Goal: Task Accomplishment & Management: Manage account settings

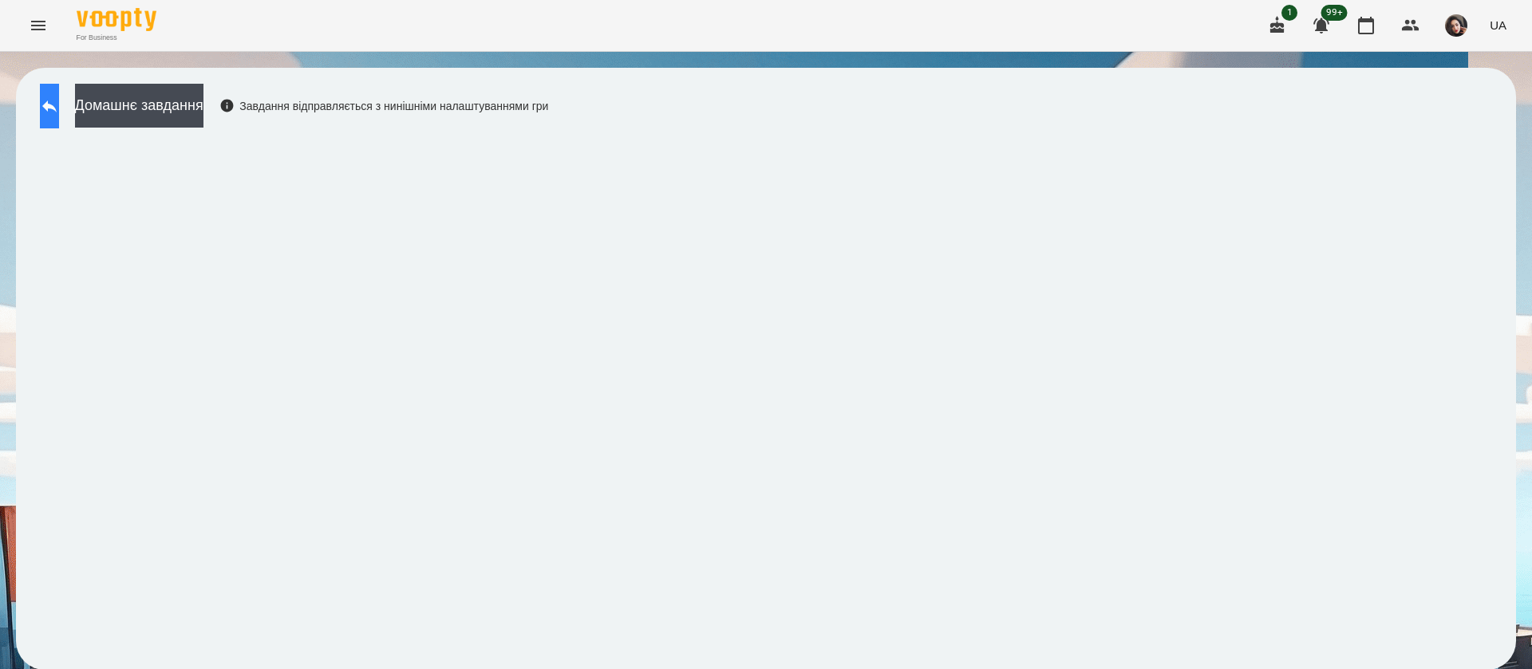
scroll to position [1, 0]
click at [53, 107] on button at bounding box center [49, 106] width 19 height 45
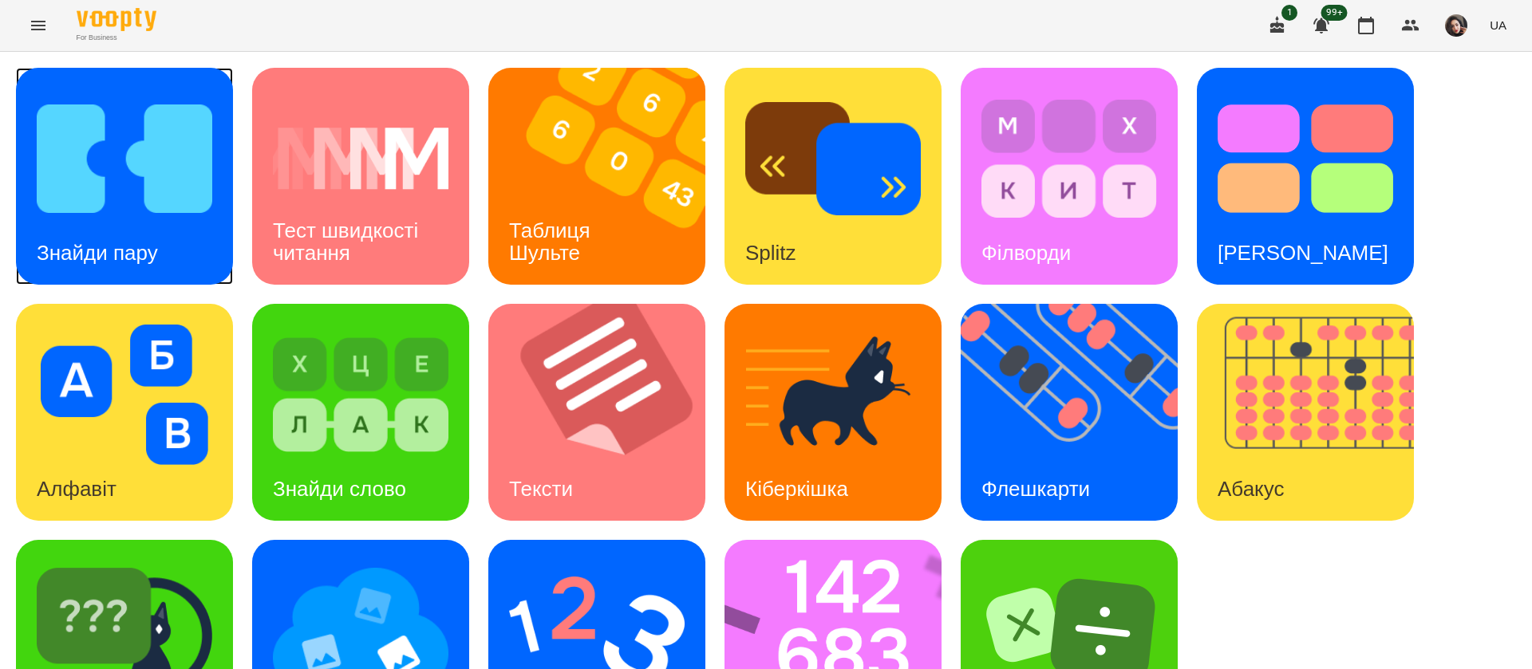
click at [201, 223] on img at bounding box center [125, 159] width 176 height 140
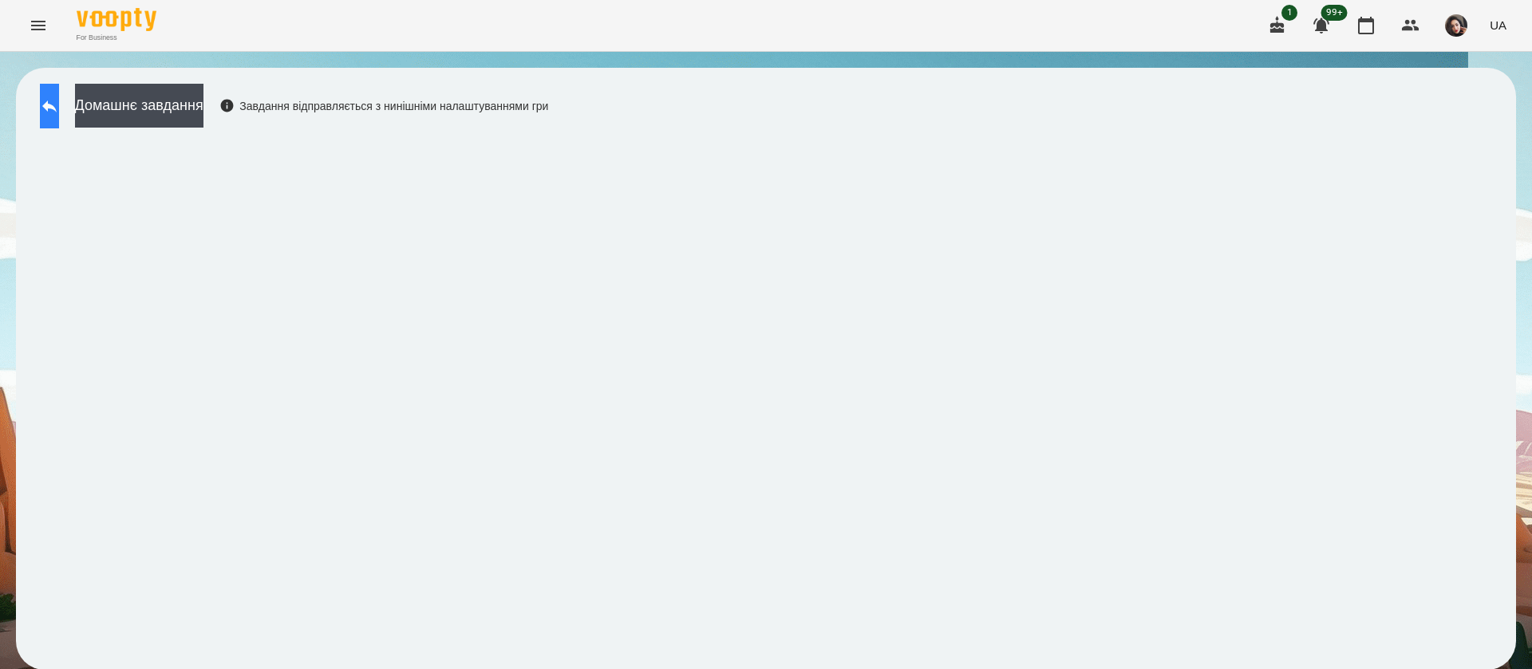
click at [47, 116] on button at bounding box center [49, 106] width 19 height 45
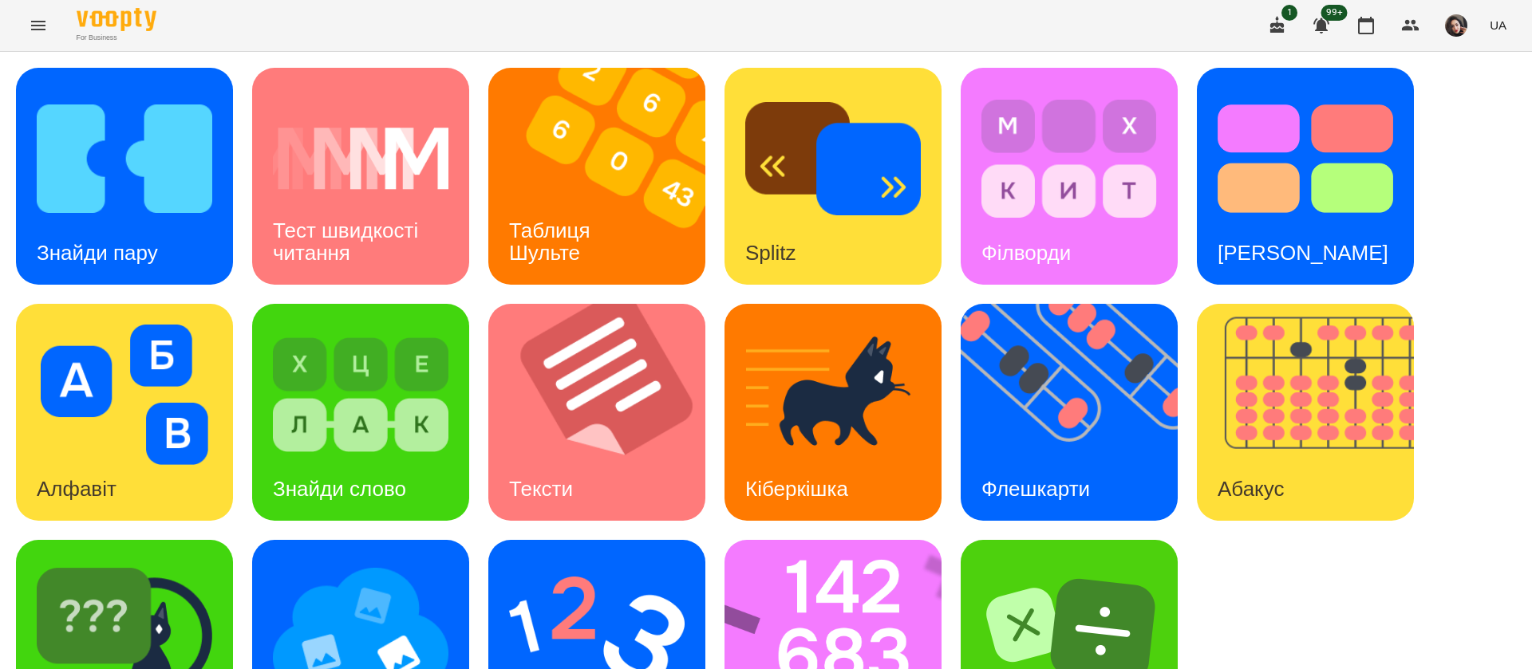
click at [1506, 34] on button "UA" at bounding box center [1498, 25] width 30 height 30
click at [1482, 120] on div "Русский" at bounding box center [1467, 119] width 81 height 29
click at [545, 187] on img at bounding box center [606, 176] width 237 height 217
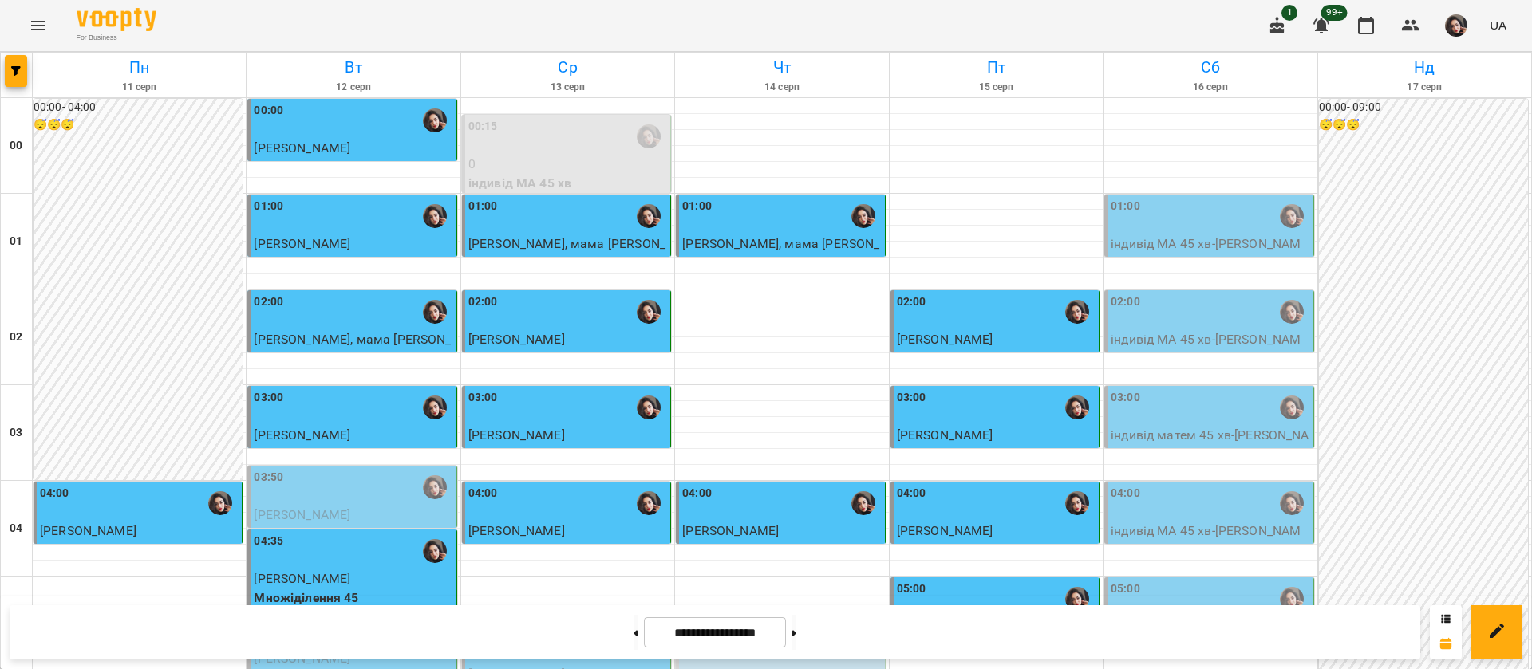
scroll to position [1077, 0]
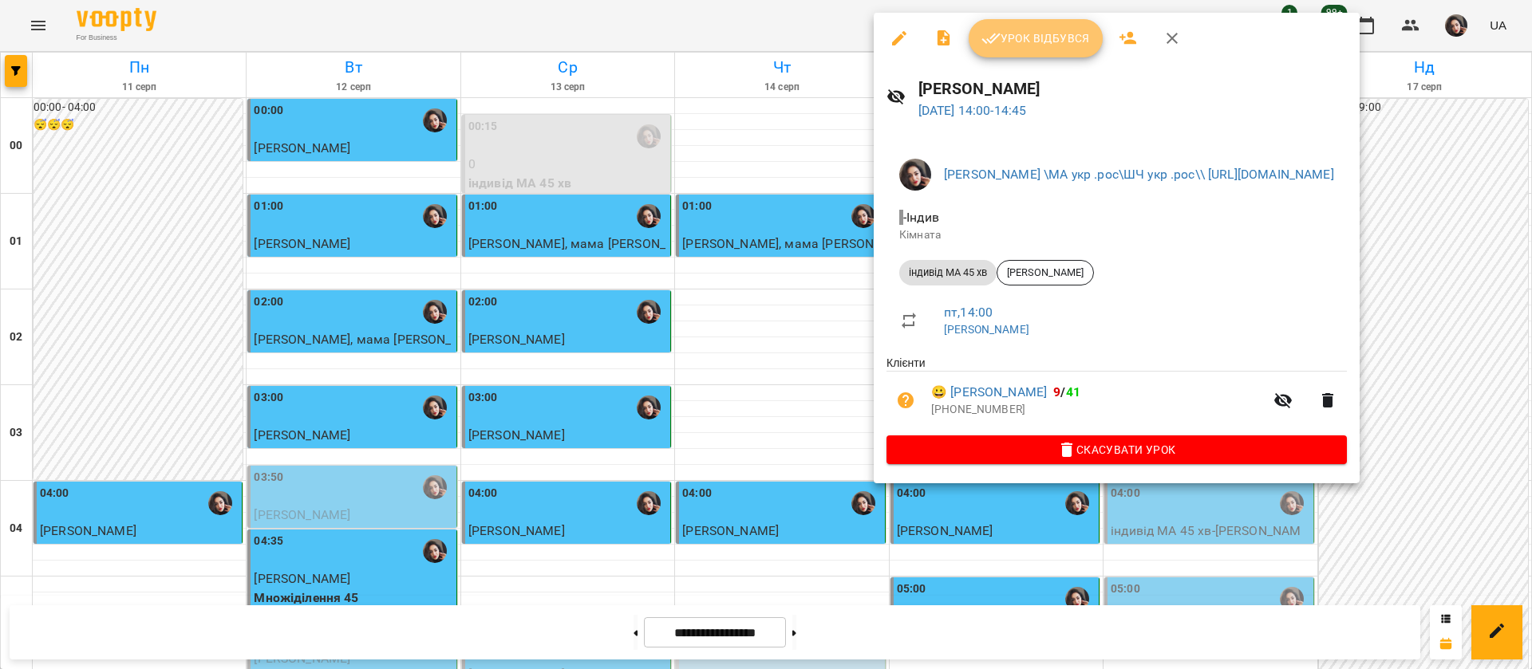
click at [1024, 50] on button "Урок відбувся" at bounding box center [1036, 38] width 134 height 38
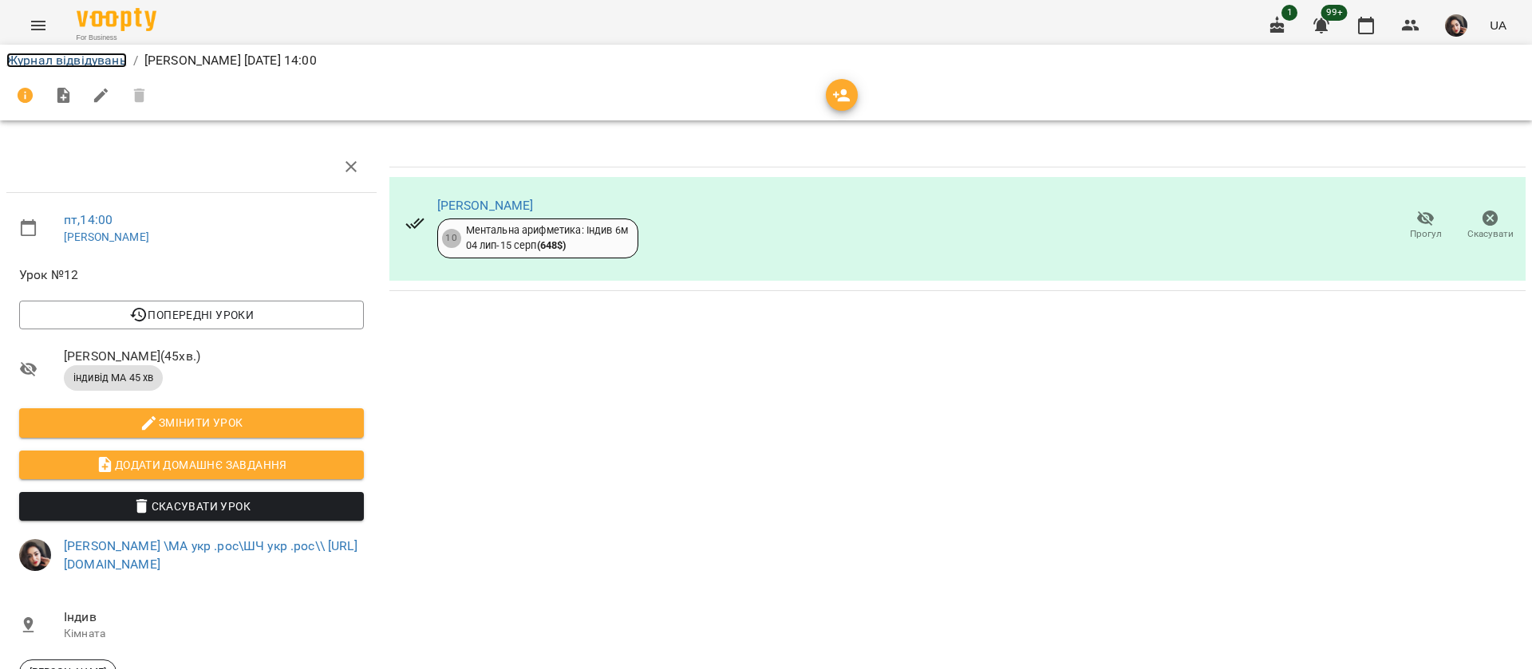
click at [108, 59] on link "Журнал відвідувань" at bounding box center [66, 60] width 120 height 15
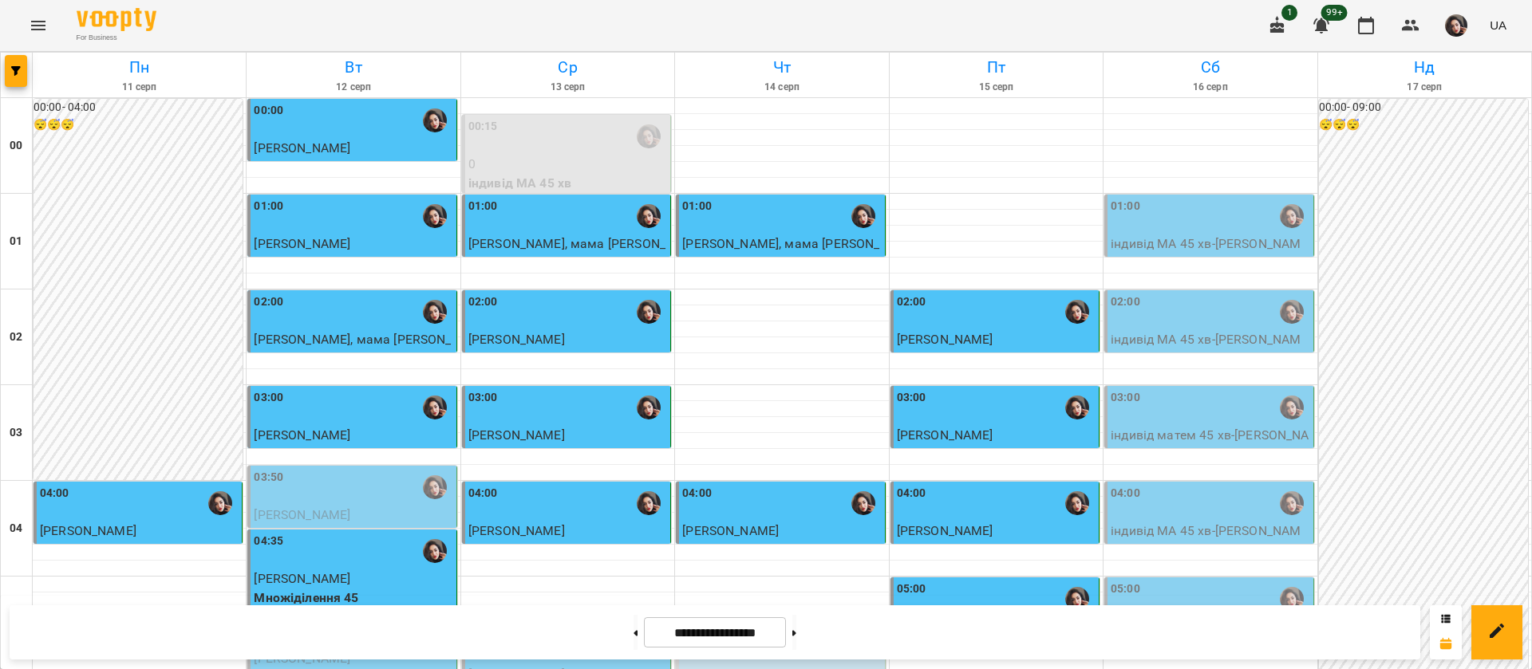
scroll to position [1316, 0]
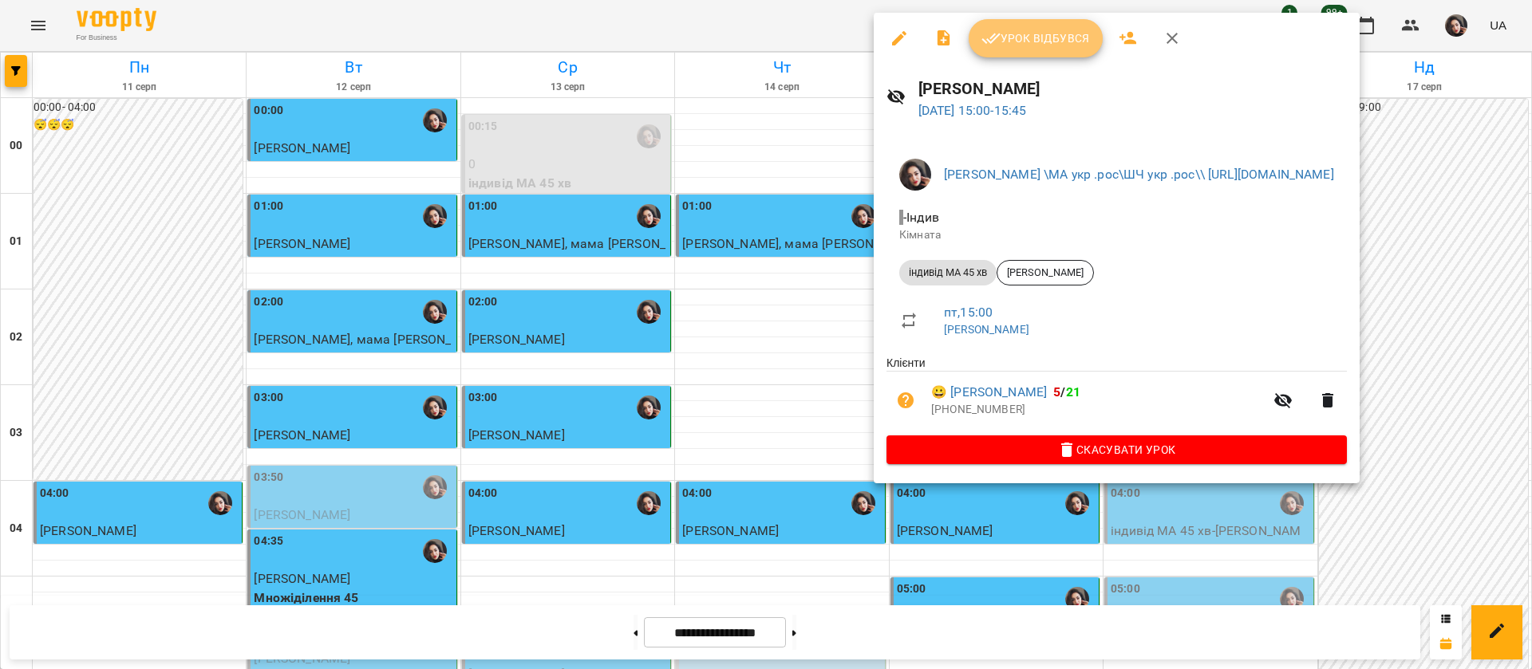
click at [1038, 38] on span "Урок відбувся" at bounding box center [1035, 38] width 108 height 19
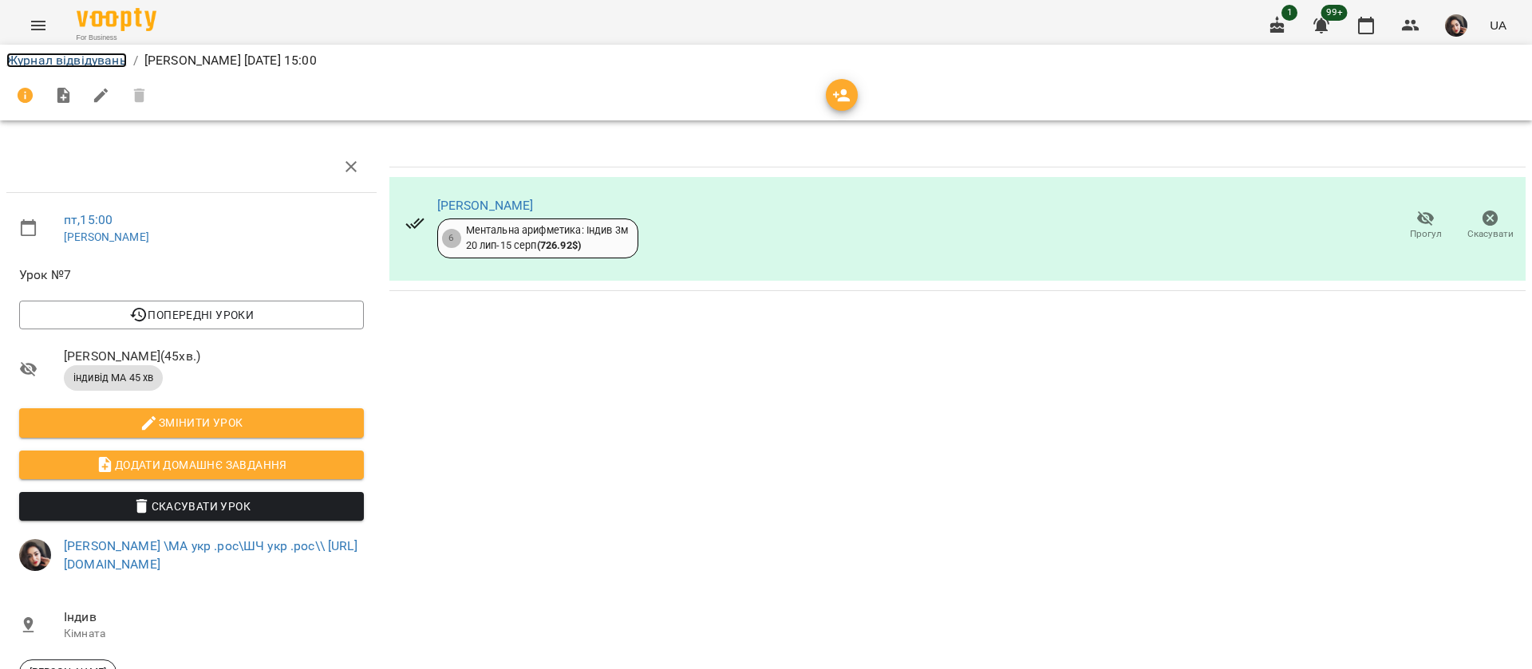
click at [110, 57] on link "Журнал відвідувань" at bounding box center [66, 60] width 120 height 15
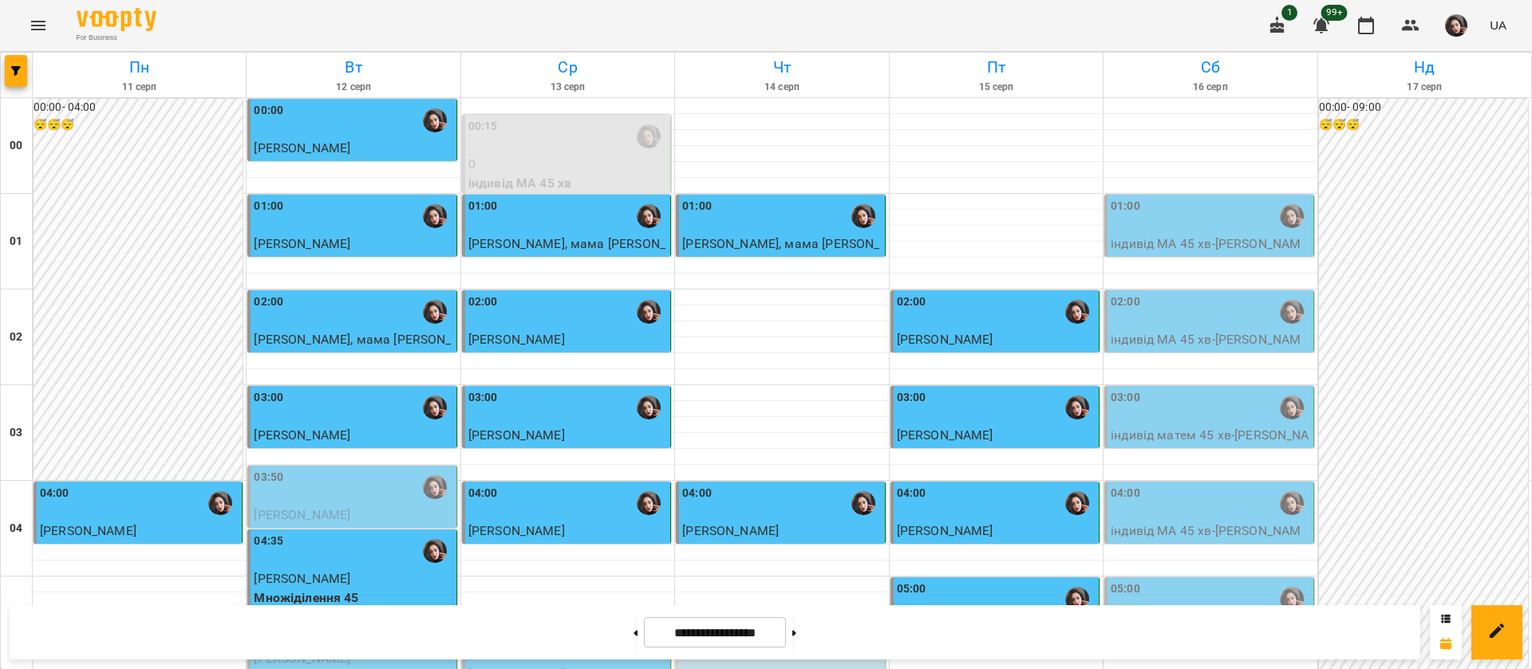
scroll to position [1436, 0]
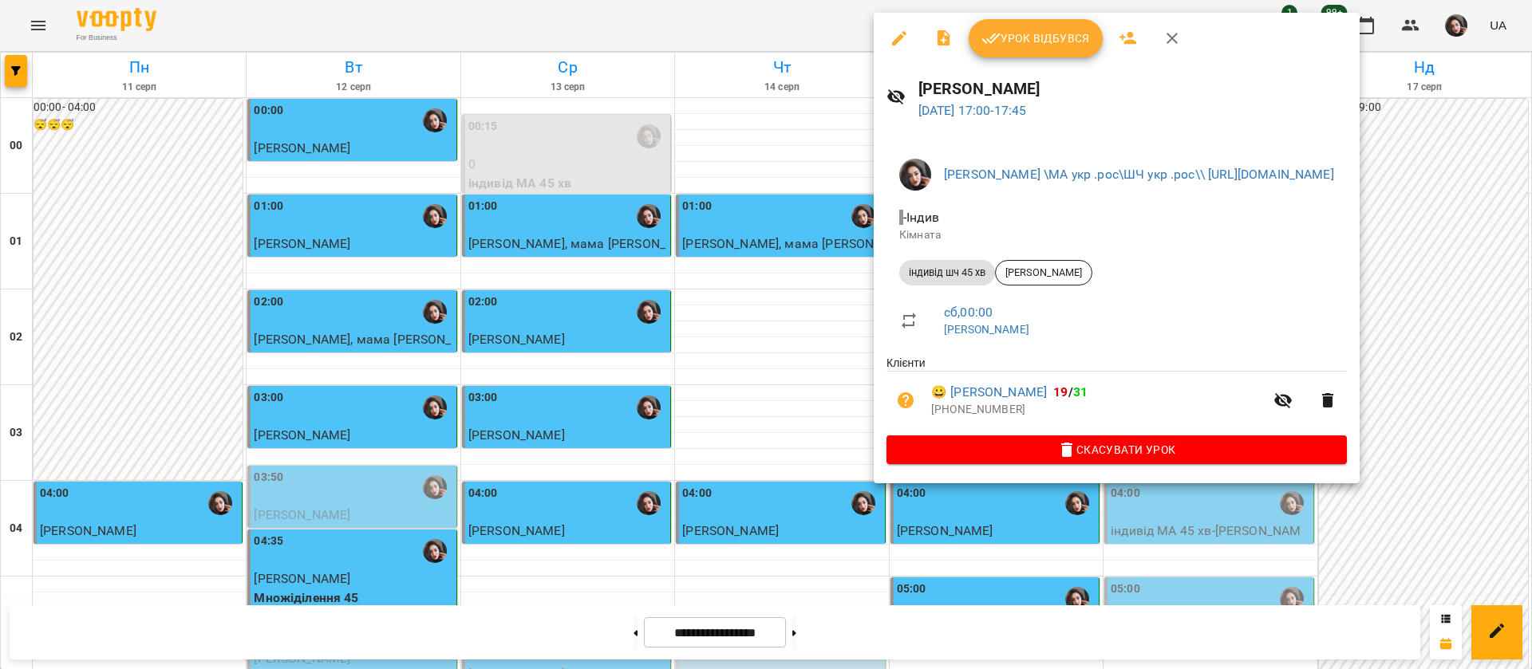
click at [1011, 45] on span "Урок відбувся" at bounding box center [1035, 38] width 108 height 19
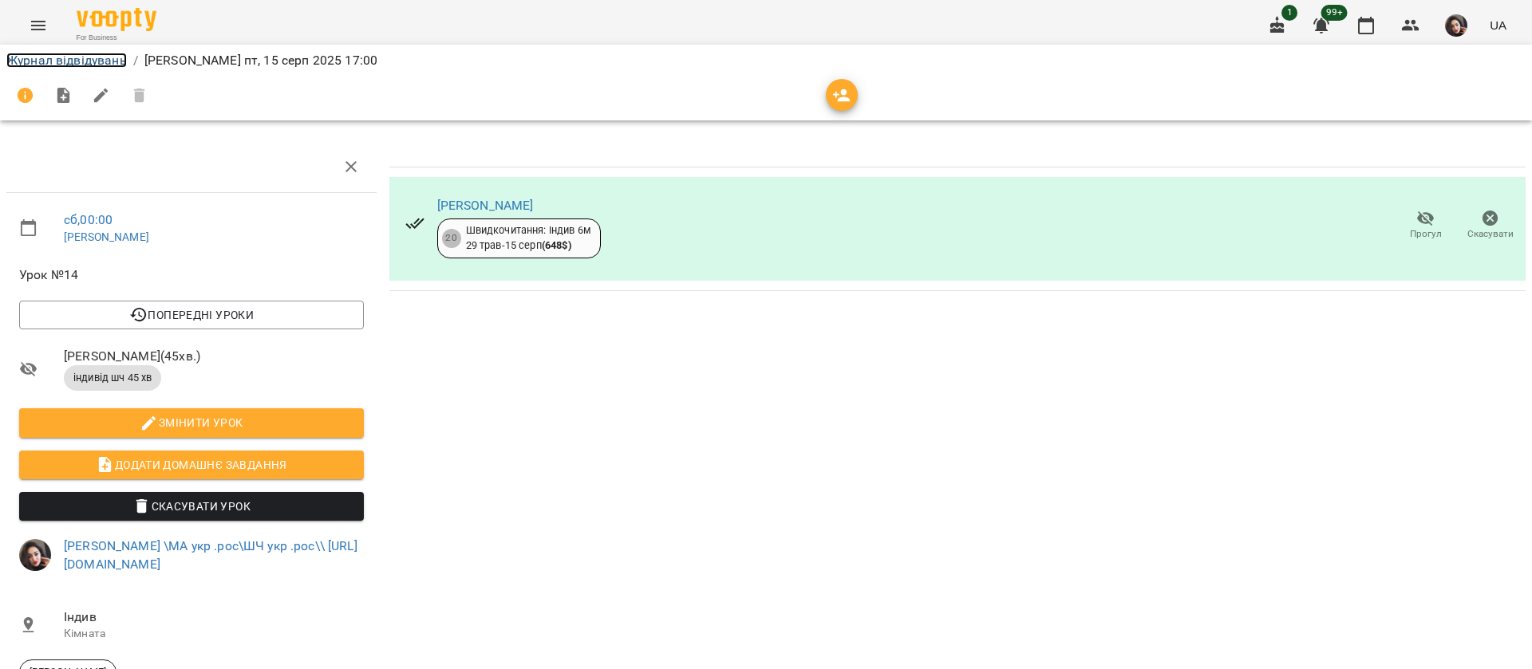
click at [33, 57] on link "Журнал відвідувань" at bounding box center [66, 60] width 120 height 15
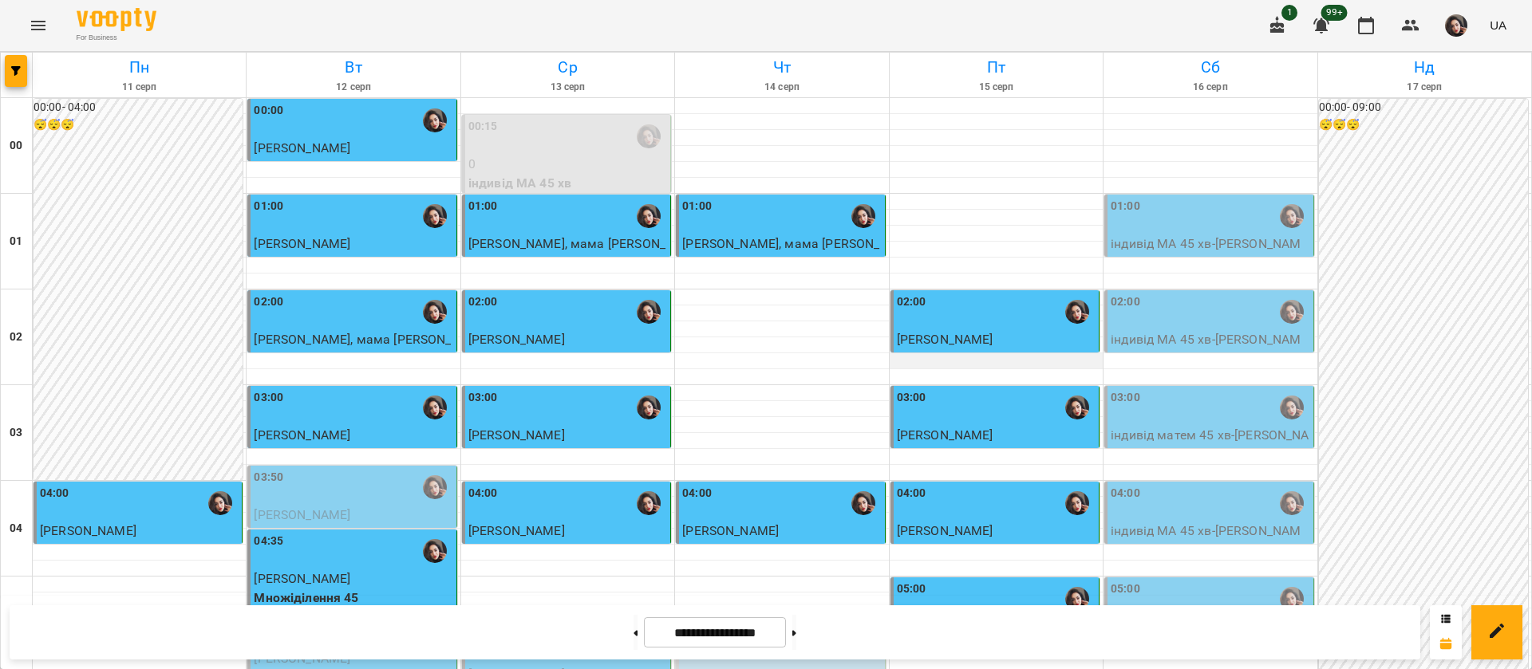
scroll to position [1675, 0]
click at [796, 641] on button at bounding box center [794, 632] width 4 height 35
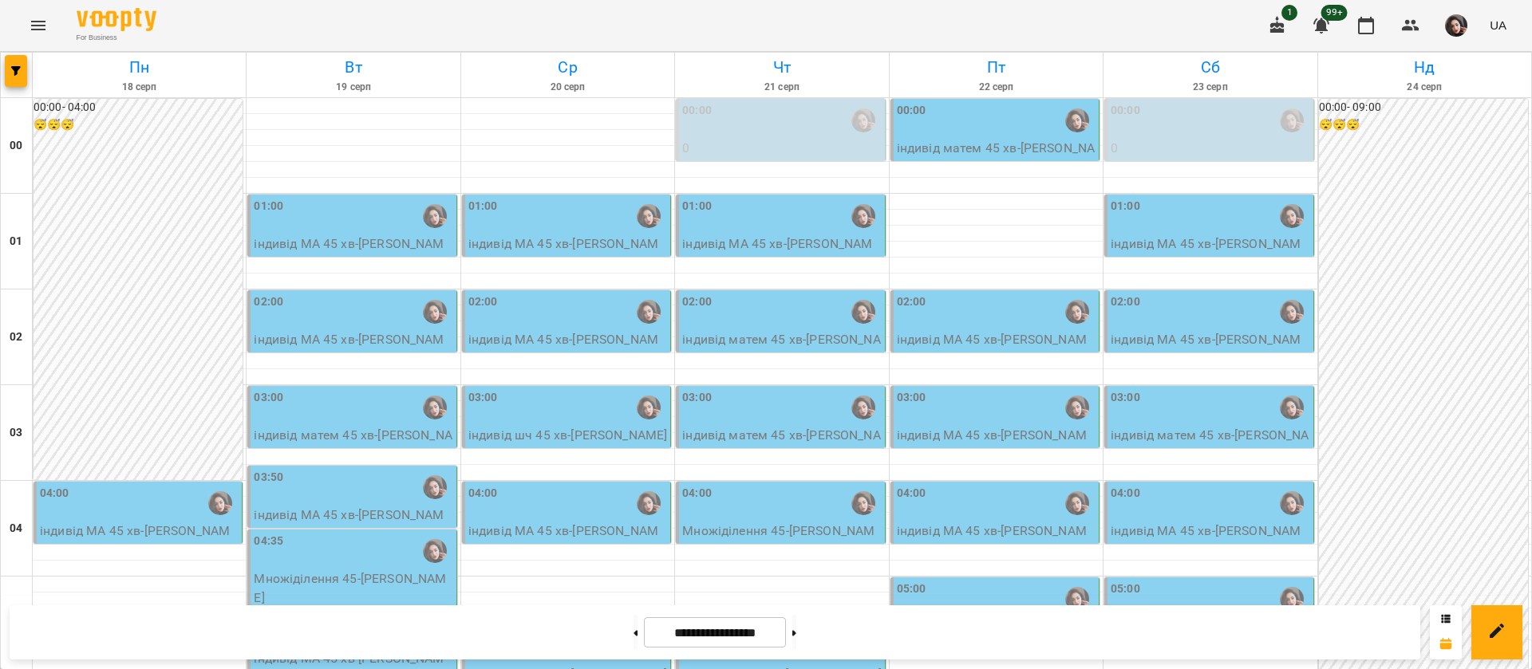
scroll to position [1556, 0]
click at [633, 630] on button at bounding box center [635, 632] width 4 height 35
type input "**********"
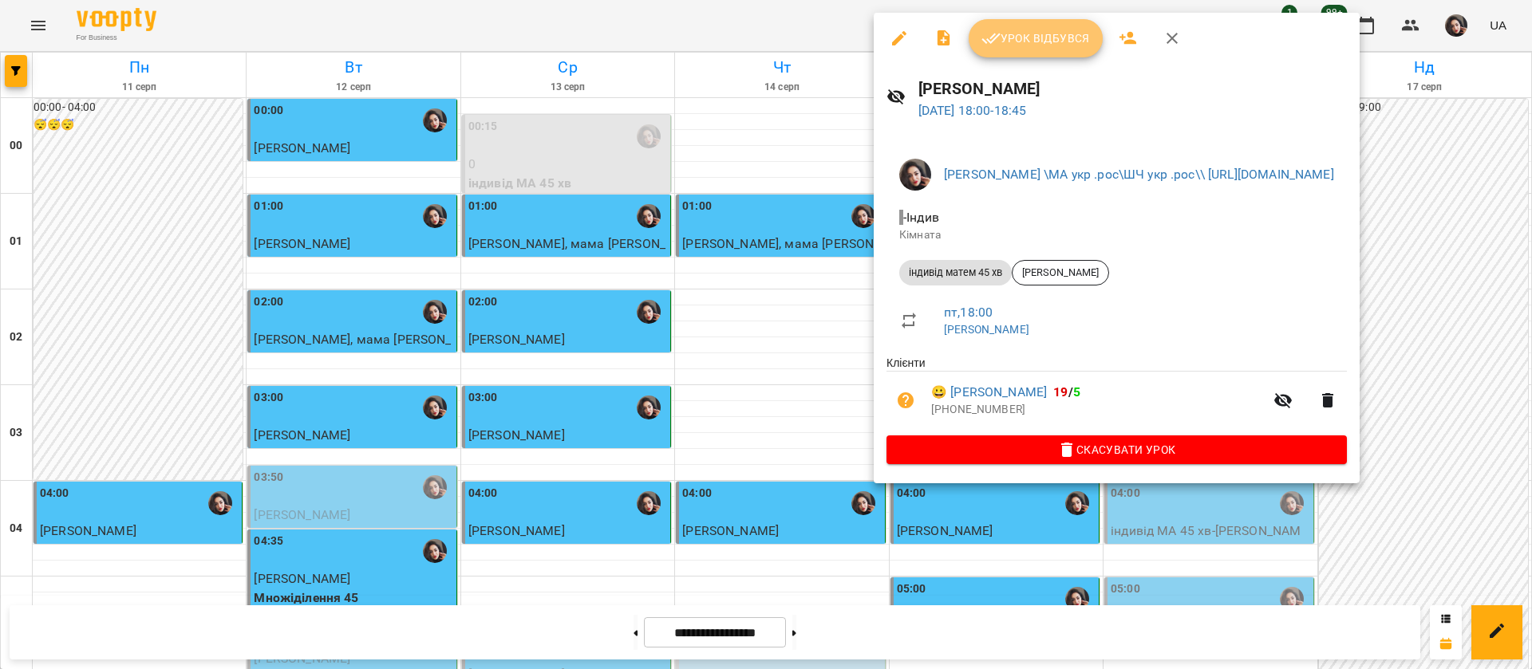
click at [1027, 43] on span "Урок відбувся" at bounding box center [1035, 38] width 108 height 19
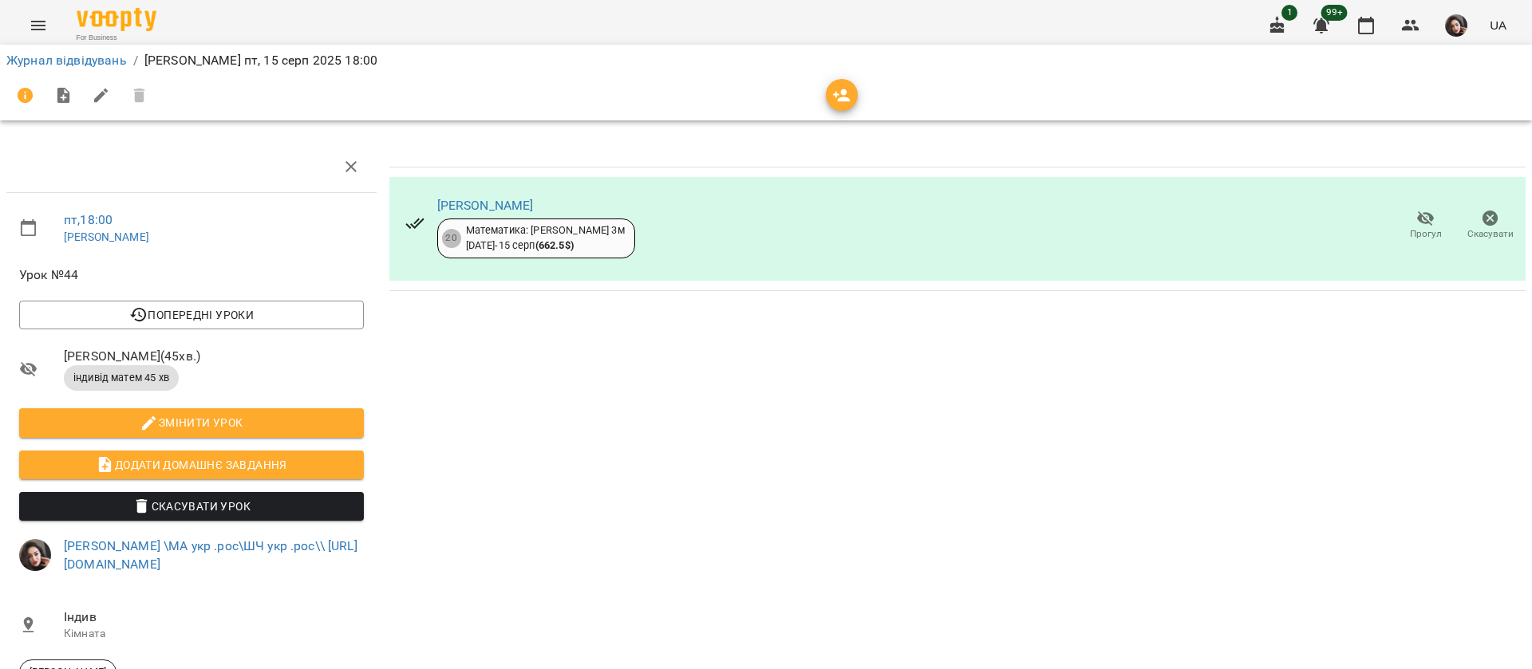
click at [68, 68] on li "Журнал відвідувань" at bounding box center [66, 60] width 120 height 19
click at [78, 54] on link "Журнал відвідувань" at bounding box center [66, 60] width 120 height 15
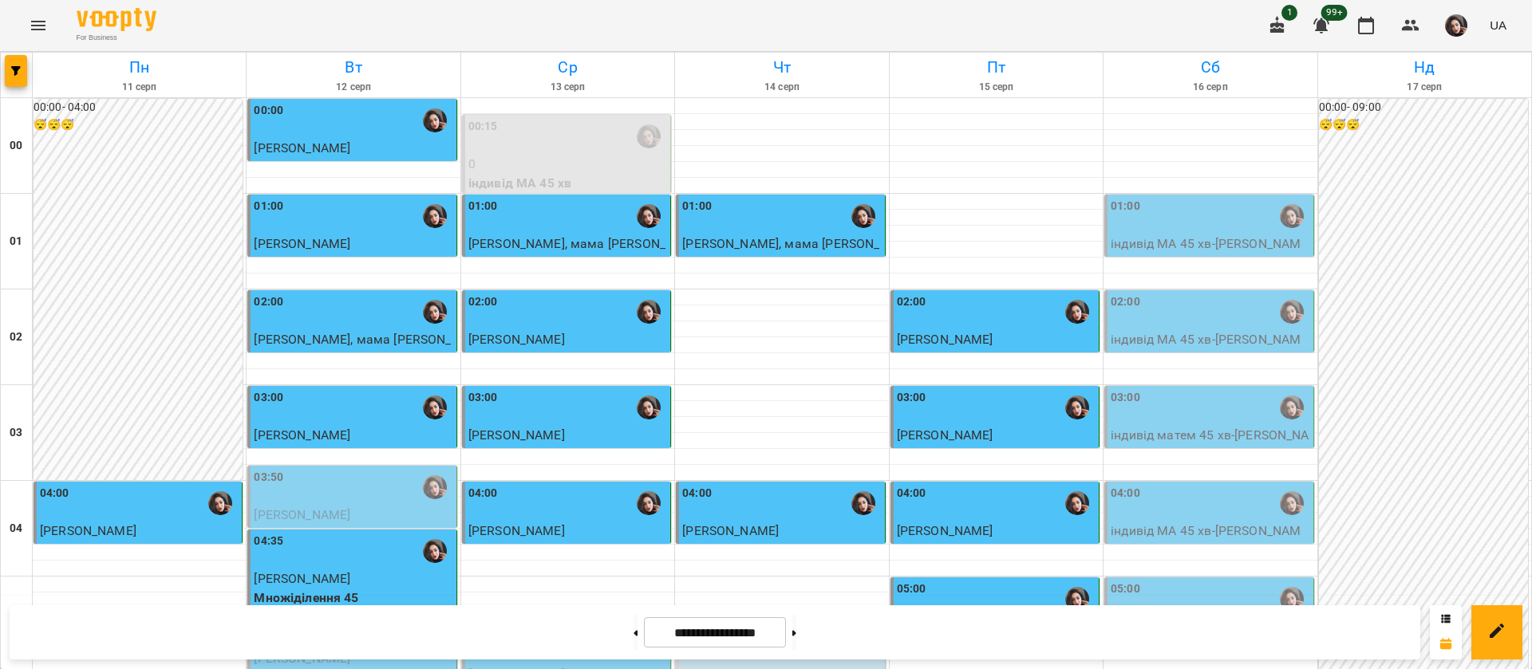
scroll to position [1320, 0]
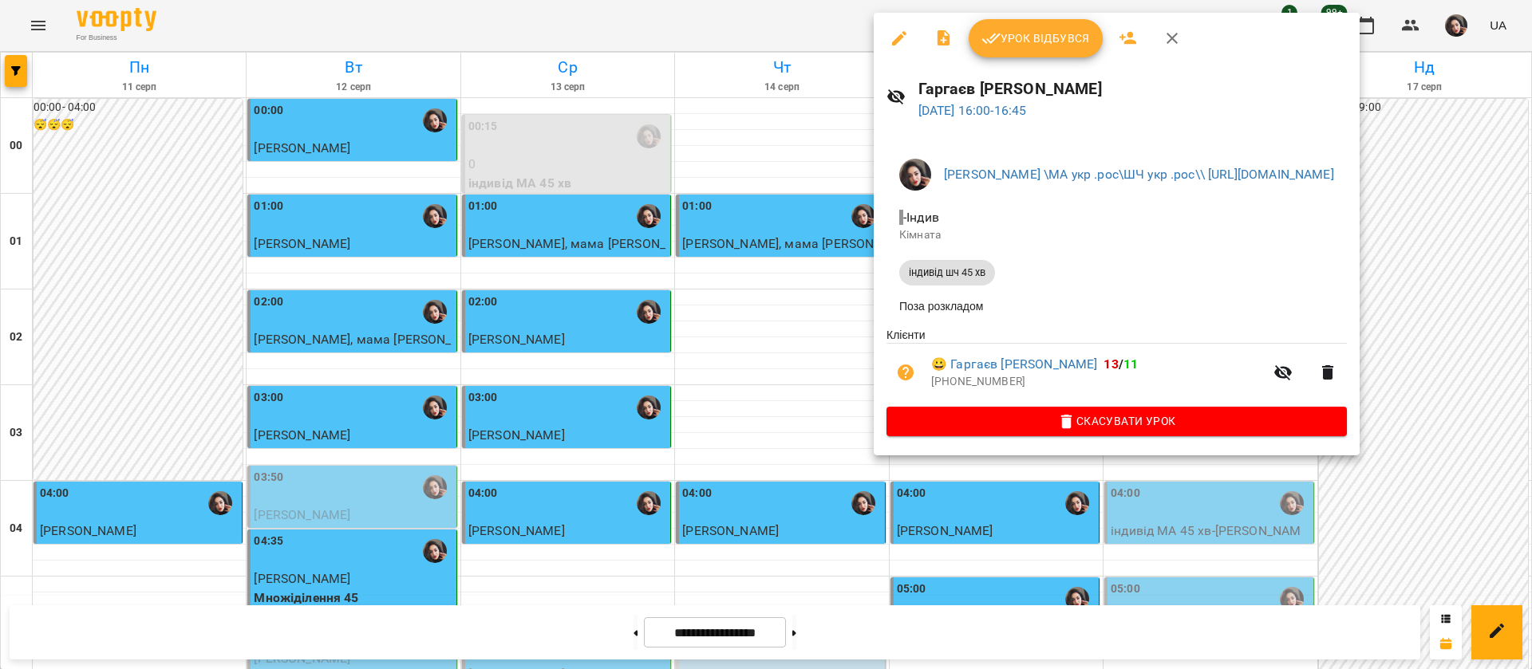
click at [997, 44] on icon "button" at bounding box center [990, 38] width 19 height 19
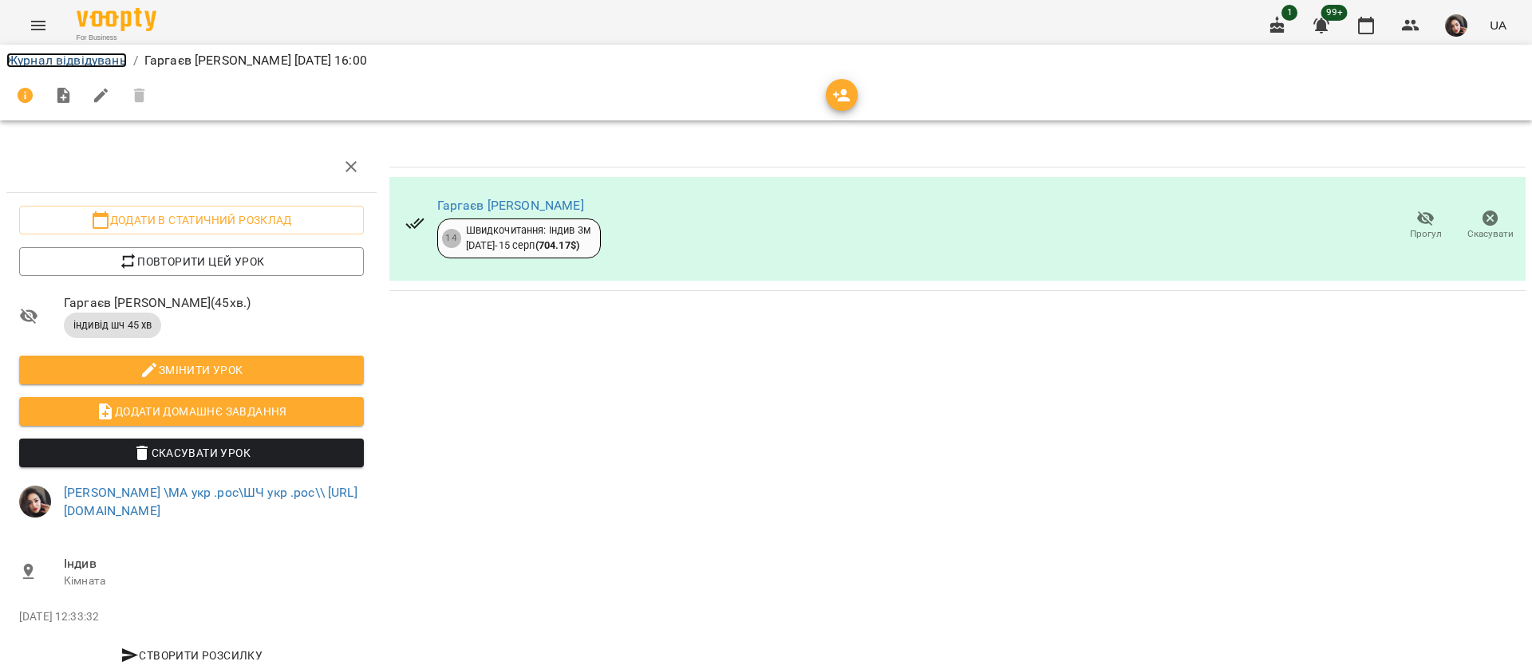
click at [55, 57] on link "Журнал відвідувань" at bounding box center [66, 60] width 120 height 15
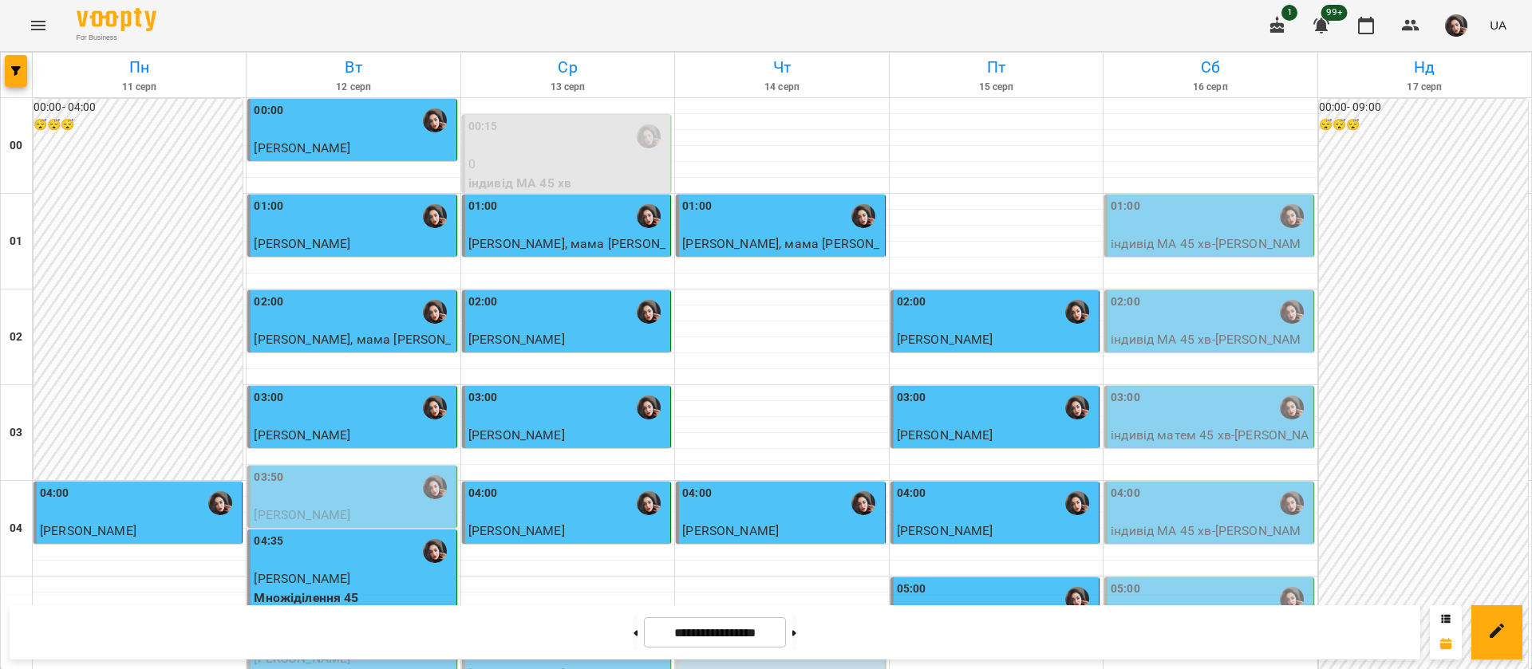
scroll to position [1798, 0]
click at [796, 637] on button at bounding box center [794, 632] width 4 height 35
type input "**********"
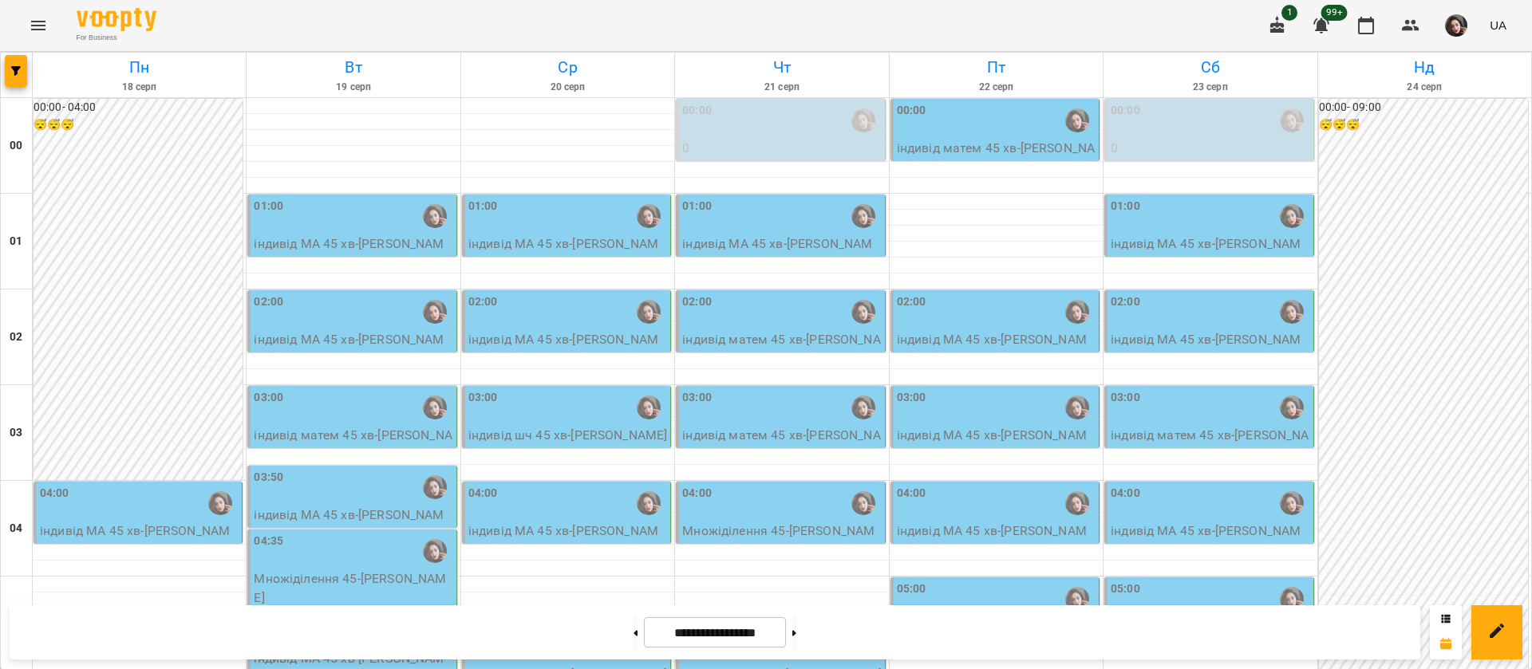
scroll to position [1320, 0]
